Goal: Information Seeking & Learning: Understand process/instructions

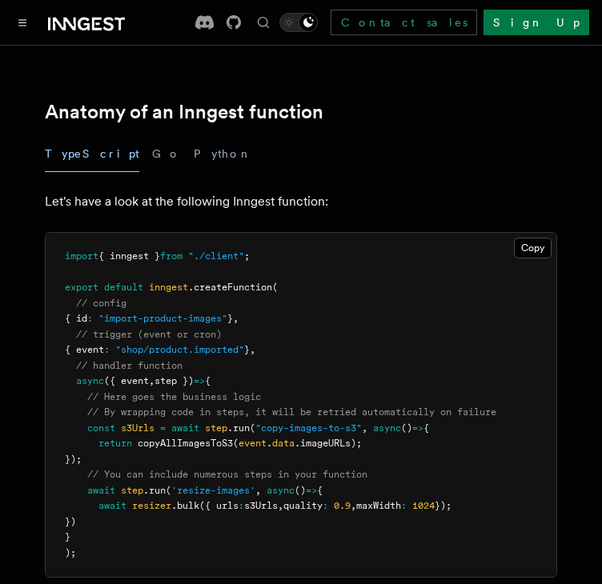
scroll to position [243, 0]
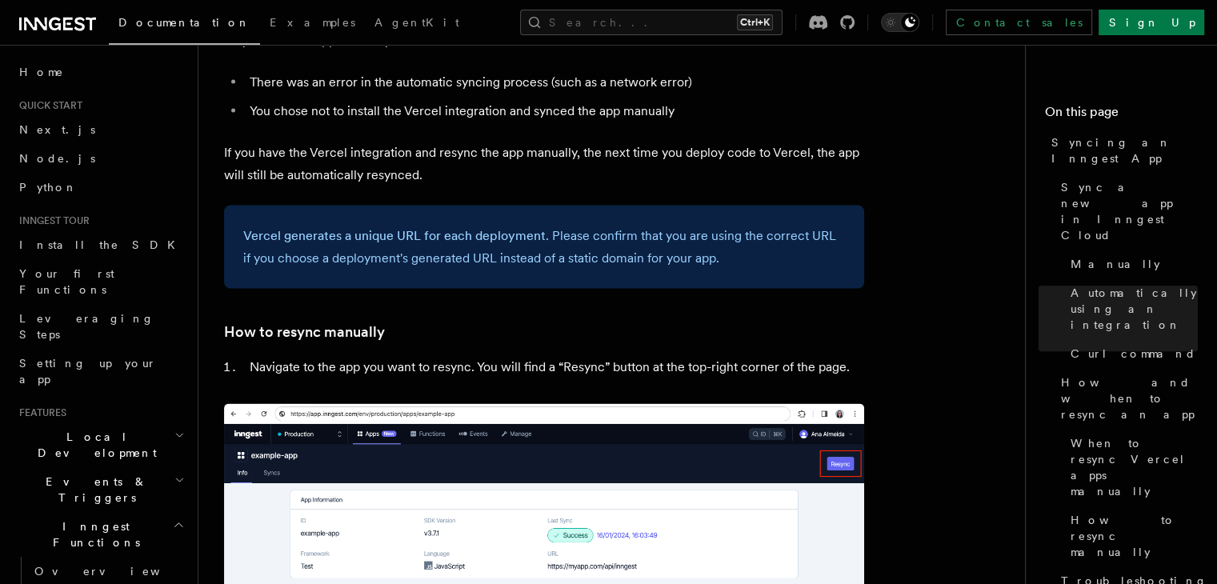
scroll to position [3148, 0]
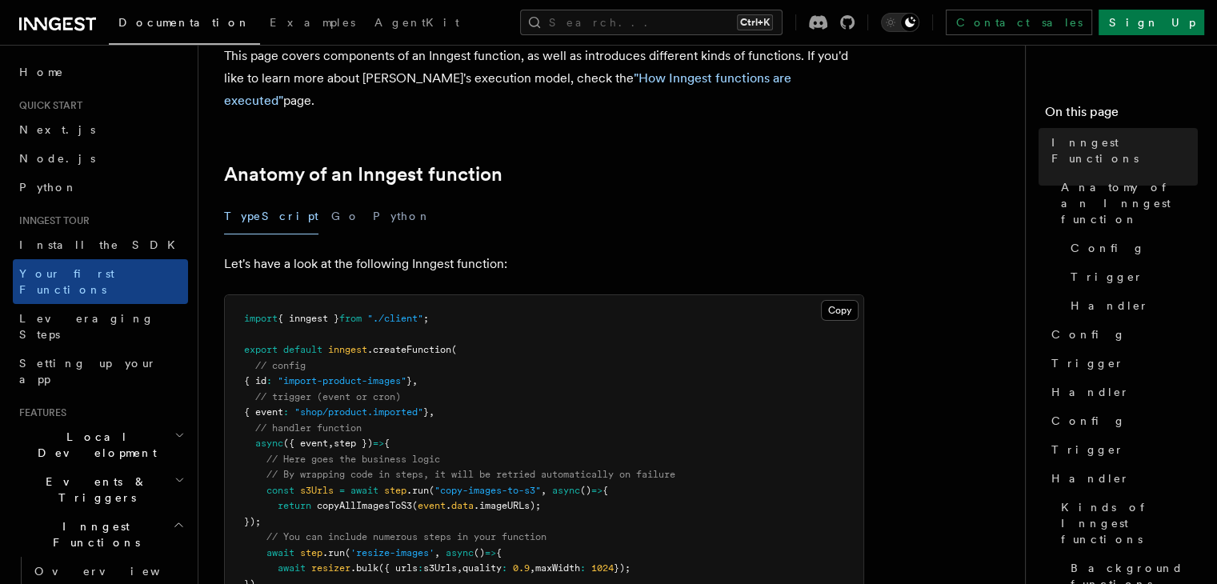
scroll to position [192, 0]
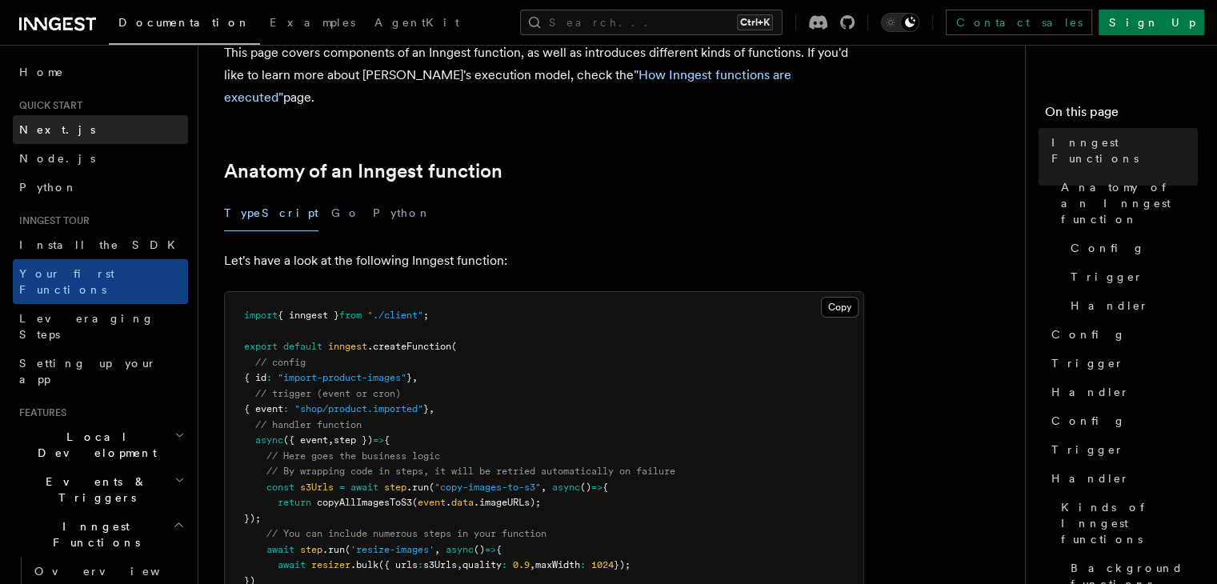
click at [81, 127] on link "Next.js" at bounding box center [100, 129] width 175 height 29
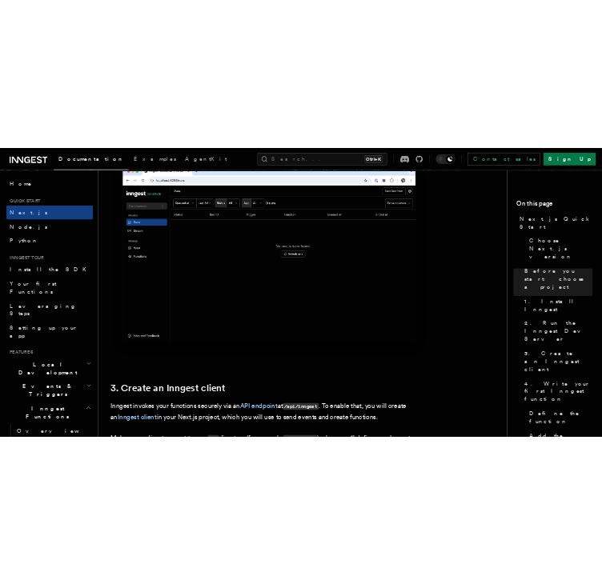
scroll to position [1479, 0]
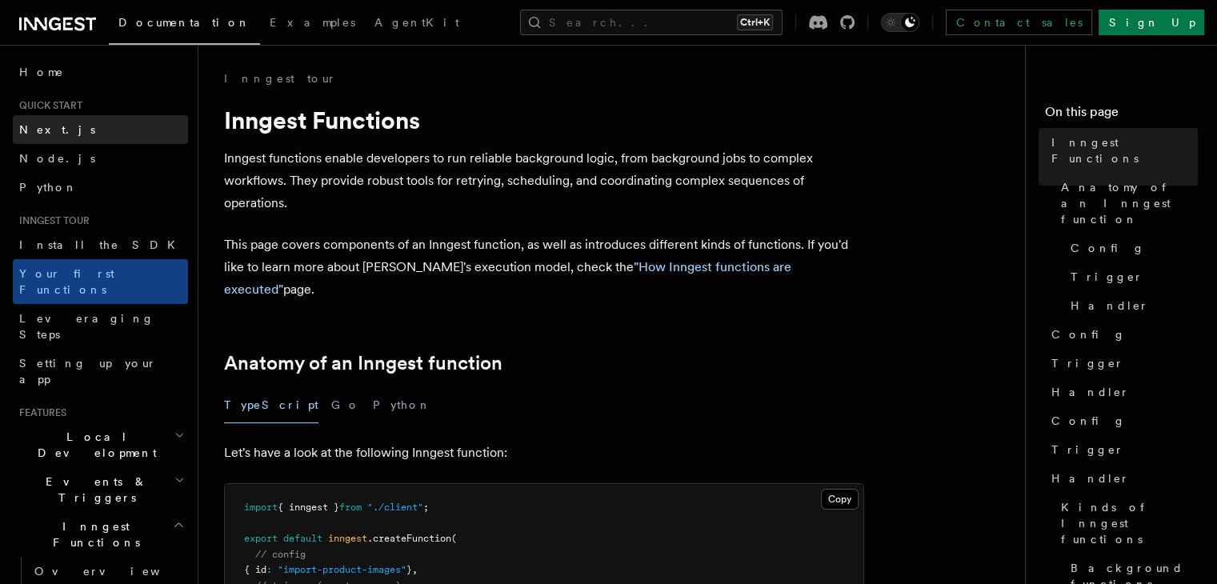
click at [41, 131] on span "Next.js" at bounding box center [57, 129] width 76 height 13
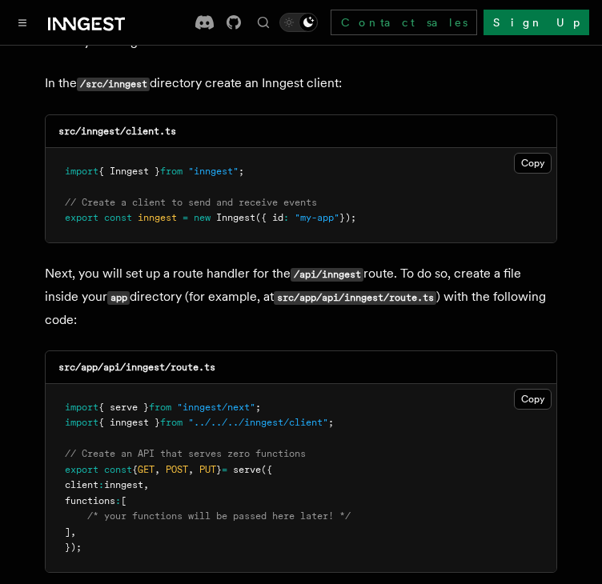
scroll to position [2070, 0]
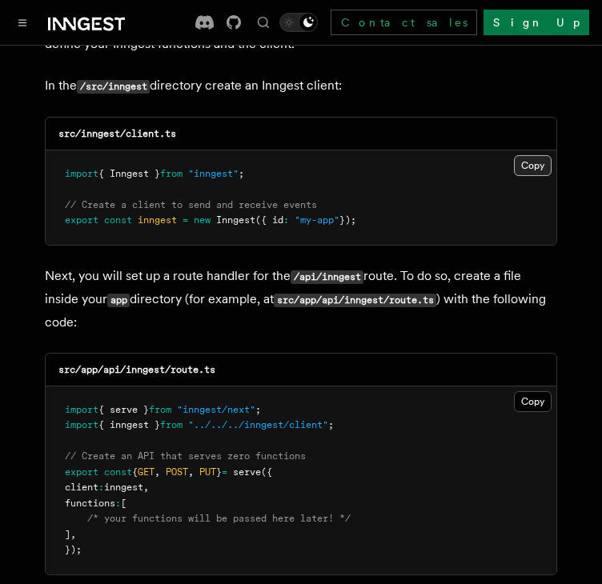
click at [531, 155] on button "Copy Copied" at bounding box center [533, 165] width 38 height 21
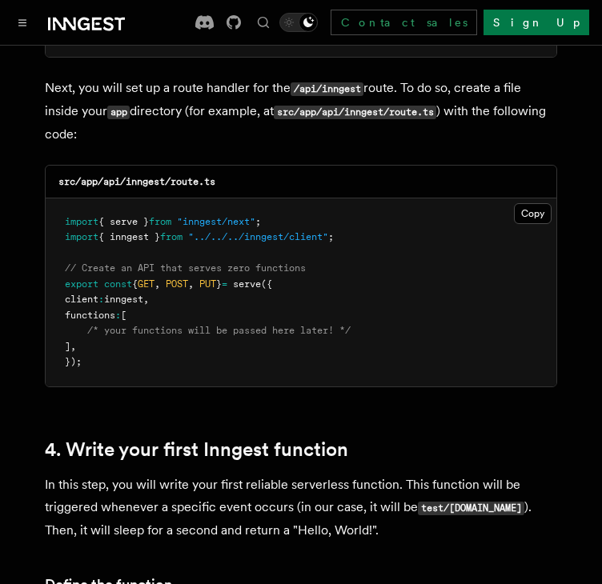
scroll to position [2259, 0]
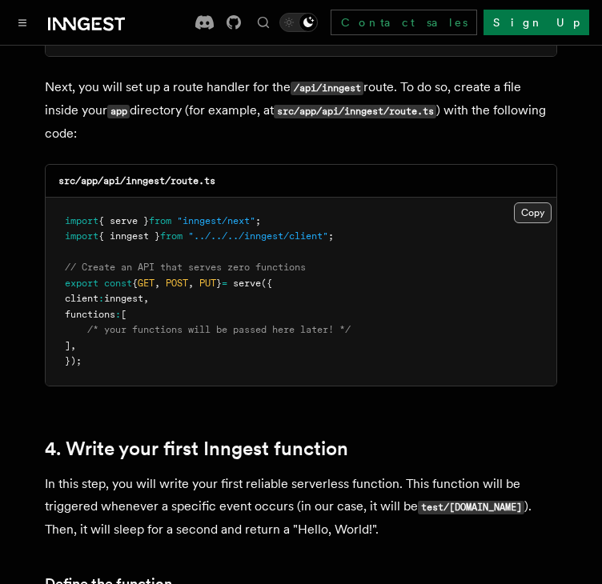
click at [531, 202] on button "Copy Copied" at bounding box center [533, 212] width 38 height 21
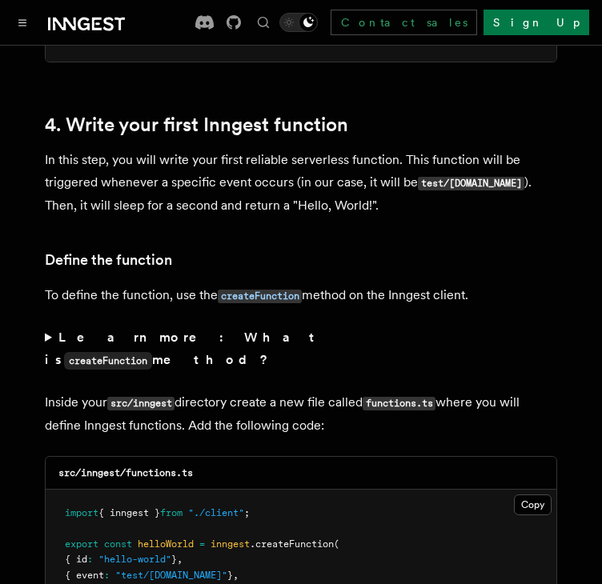
scroll to position [2584, 0]
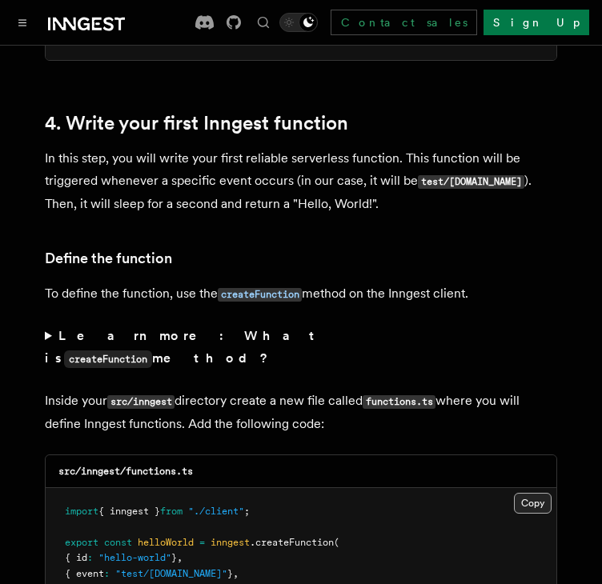
click at [544, 493] on button "Copy Copied" at bounding box center [533, 503] width 38 height 21
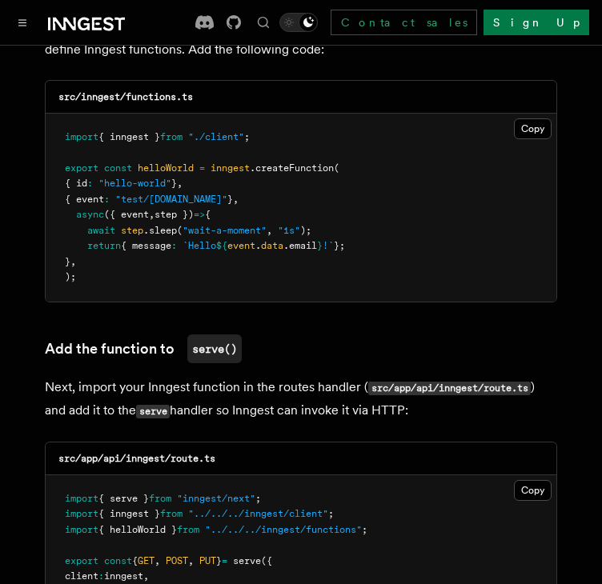
scroll to position [2970, 0]
